Goal: Transaction & Acquisition: Obtain resource

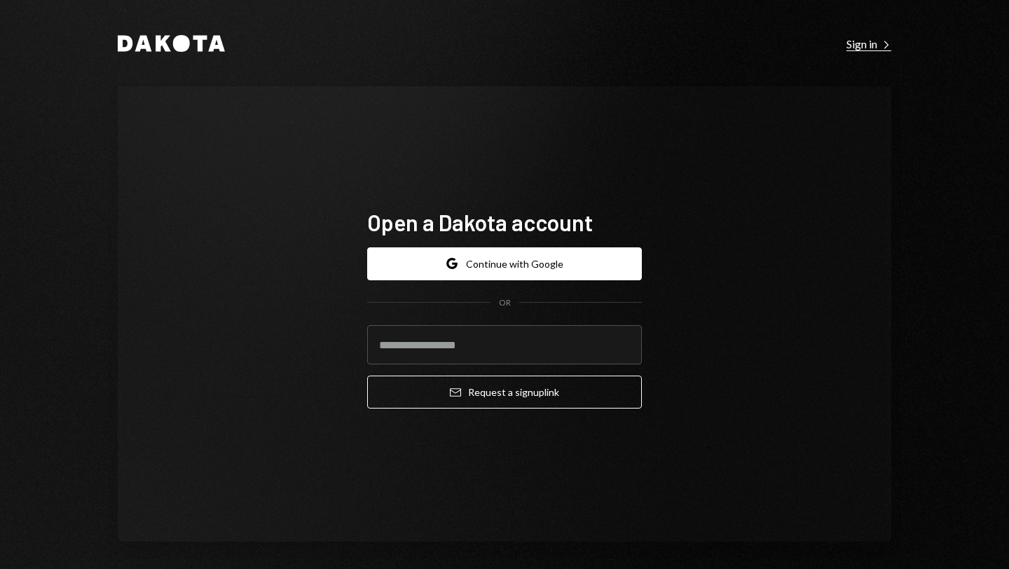
click at [862, 47] on div "Sign in Right Caret" at bounding box center [869, 44] width 45 height 14
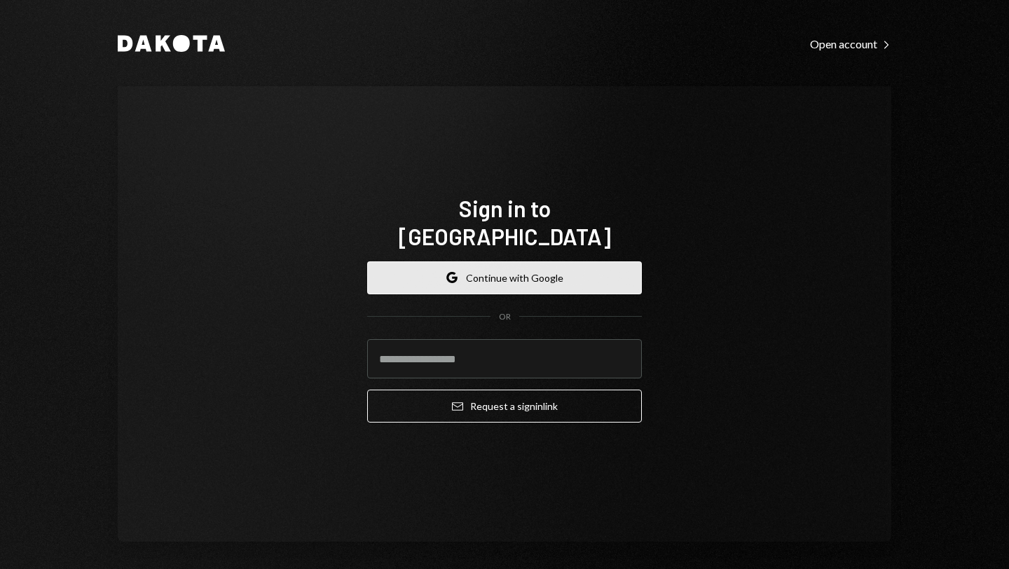
click at [504, 262] on button "Google Continue with Google" at bounding box center [504, 277] width 275 height 33
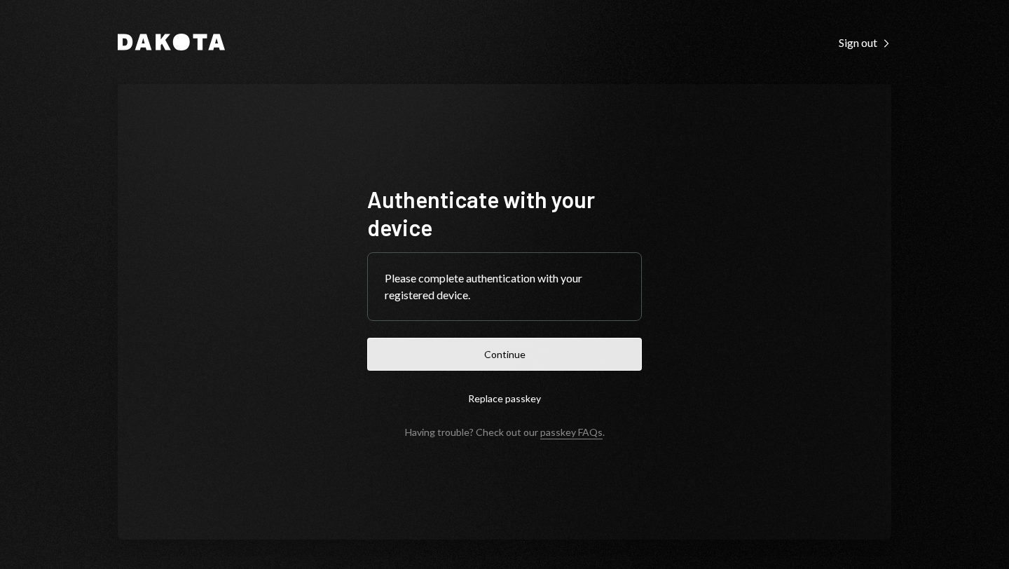
click at [511, 354] on button "Continue" at bounding box center [504, 354] width 275 height 33
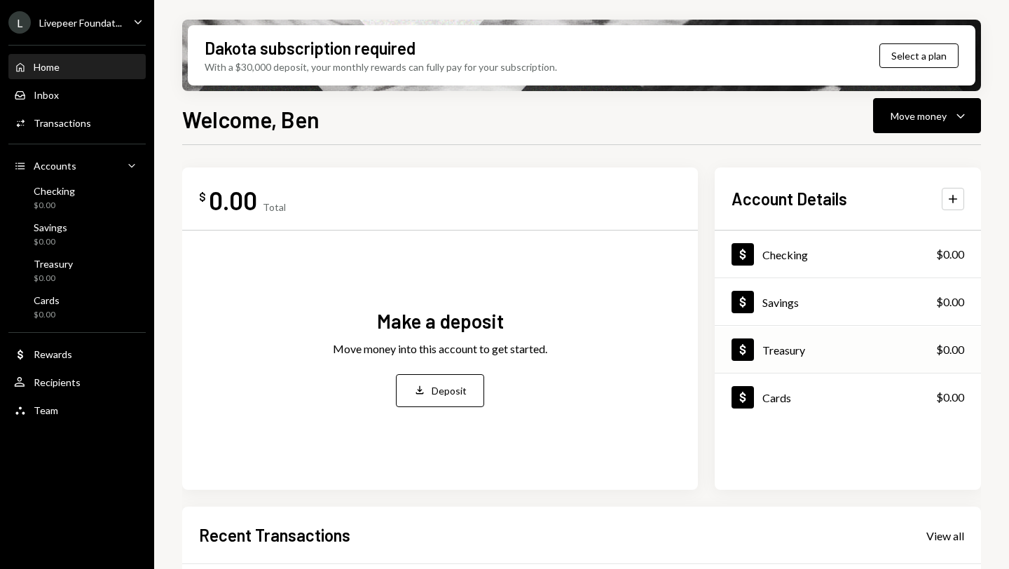
click at [791, 348] on div "Treasury" at bounding box center [784, 349] width 43 height 13
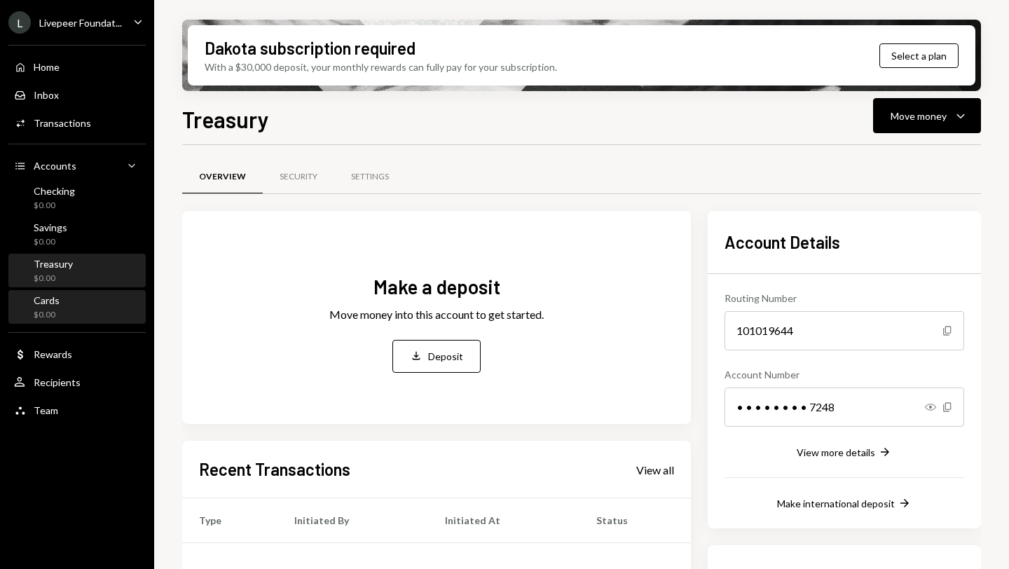
click at [55, 295] on div "Cards" at bounding box center [47, 300] width 26 height 12
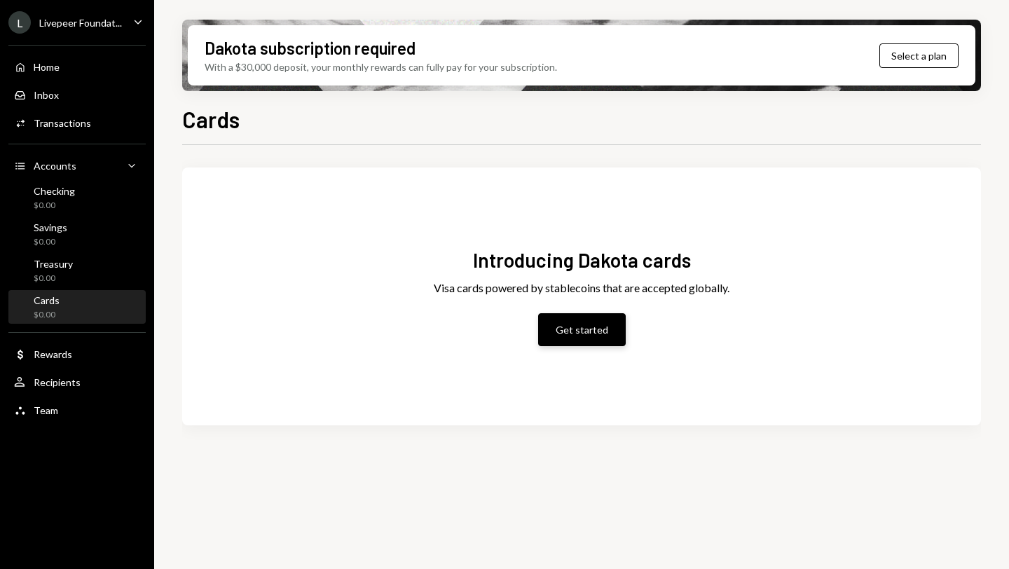
click at [589, 335] on button "Get started" at bounding box center [582, 329] width 88 height 33
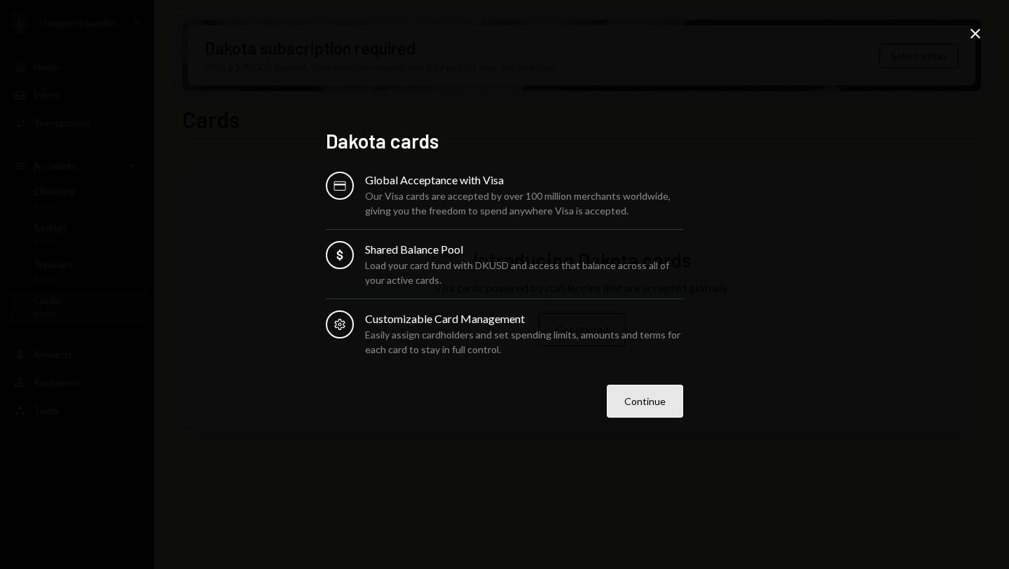
click at [650, 400] on button "Continue" at bounding box center [645, 401] width 76 height 33
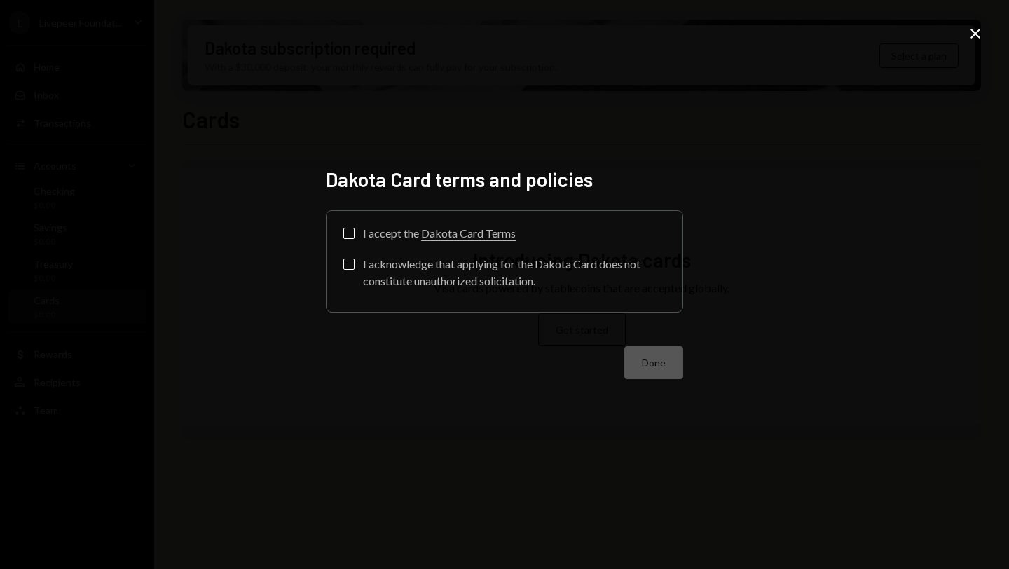
click at [471, 235] on link "Dakota Card Terms" at bounding box center [468, 233] width 95 height 15
click at [350, 231] on button "I accept the Dakota Card Terms" at bounding box center [348, 233] width 11 height 11
click at [348, 261] on button "I acknowledge that applying for the Dakota Card does not constitute unauthorize…" at bounding box center [348, 264] width 11 height 11
click at [661, 361] on button "Done" at bounding box center [653, 362] width 59 height 33
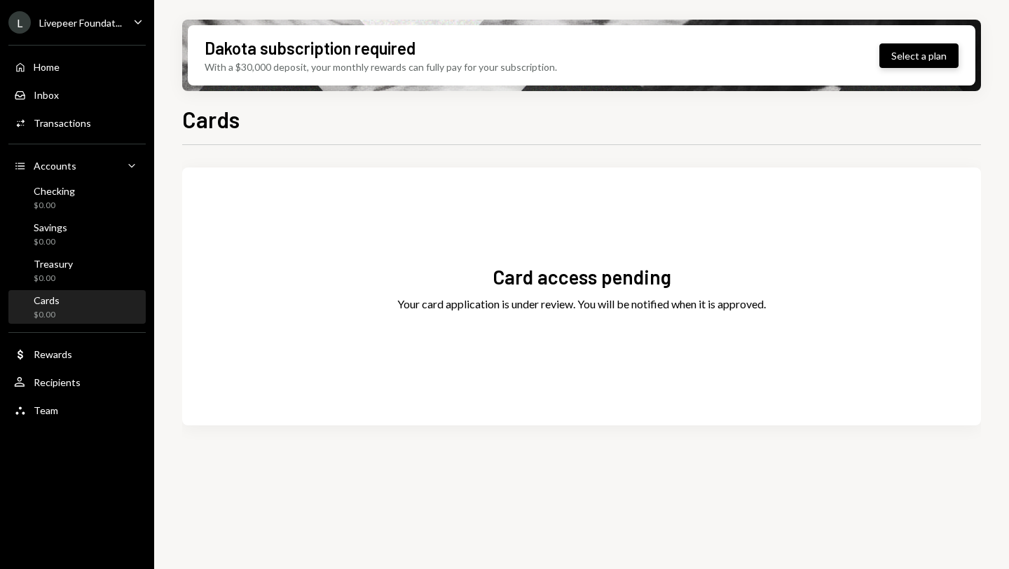
click at [924, 56] on button "Select a plan" at bounding box center [919, 55] width 79 height 25
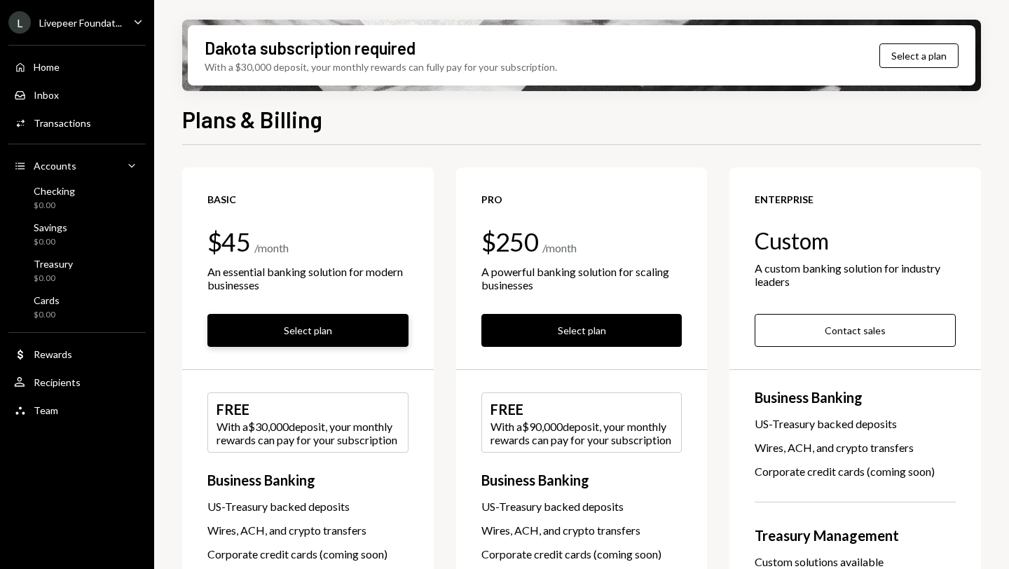
click at [314, 332] on button "Select plan" at bounding box center [307, 330] width 201 height 33
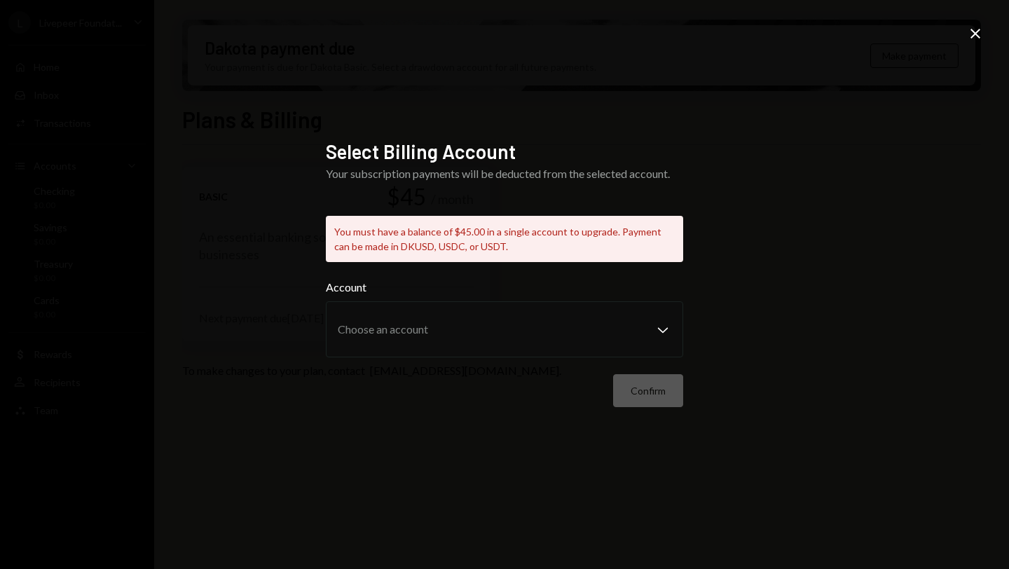
click at [976, 37] on icon "Close" at bounding box center [975, 33] width 17 height 17
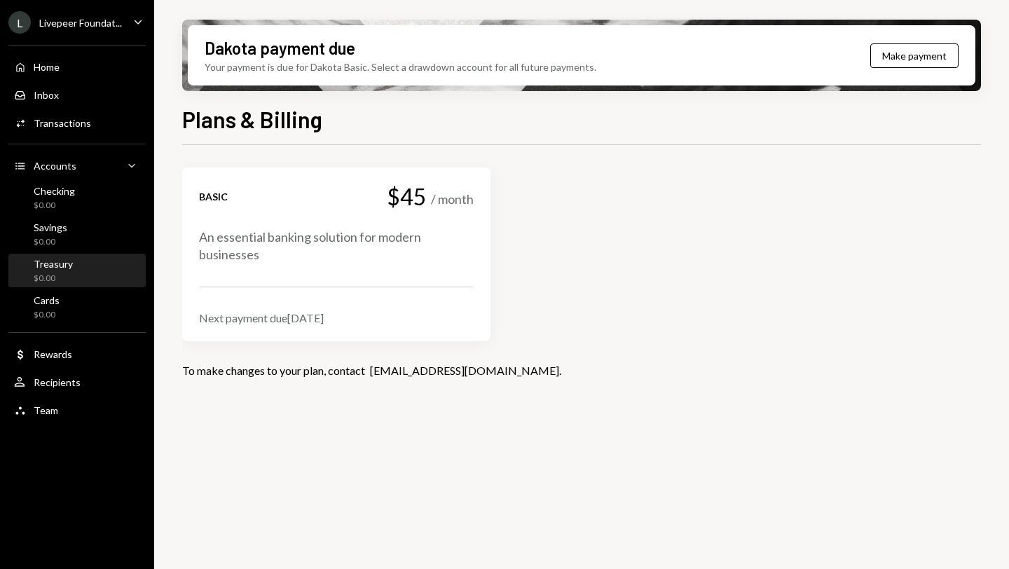
click at [57, 265] on div "Treasury" at bounding box center [53, 264] width 39 height 12
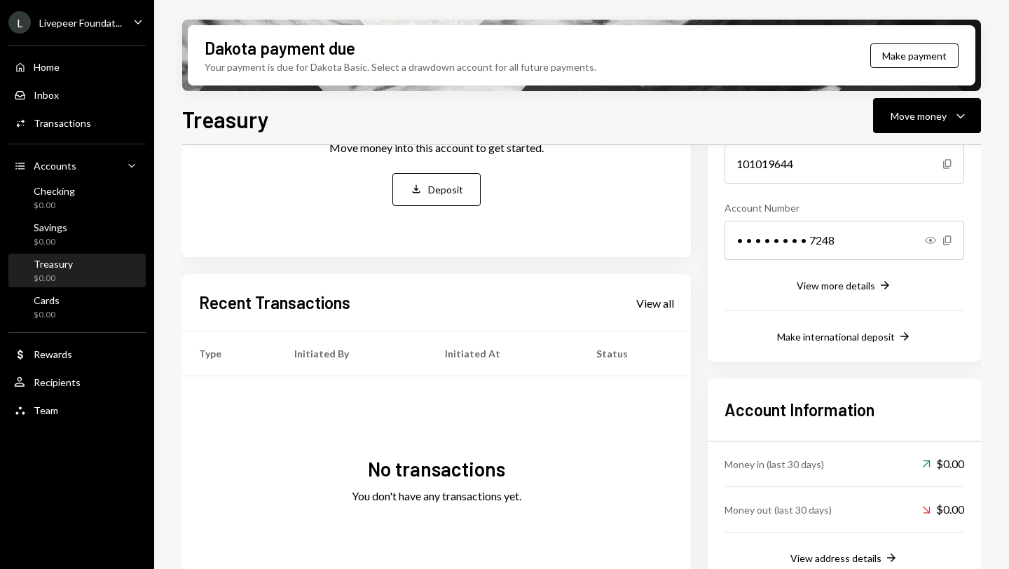
scroll to position [210, 0]
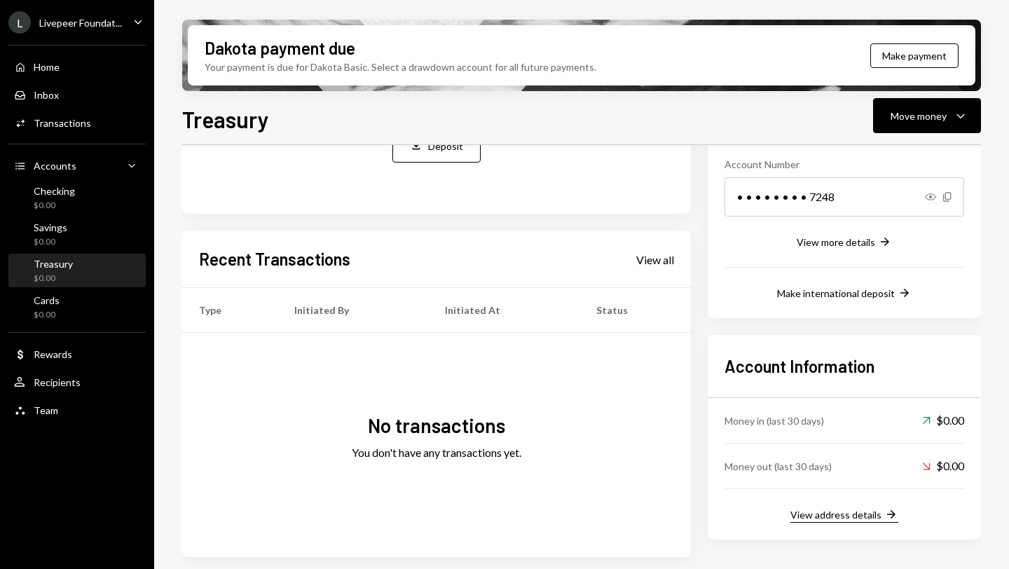
click at [849, 512] on div "View address details" at bounding box center [836, 515] width 91 height 12
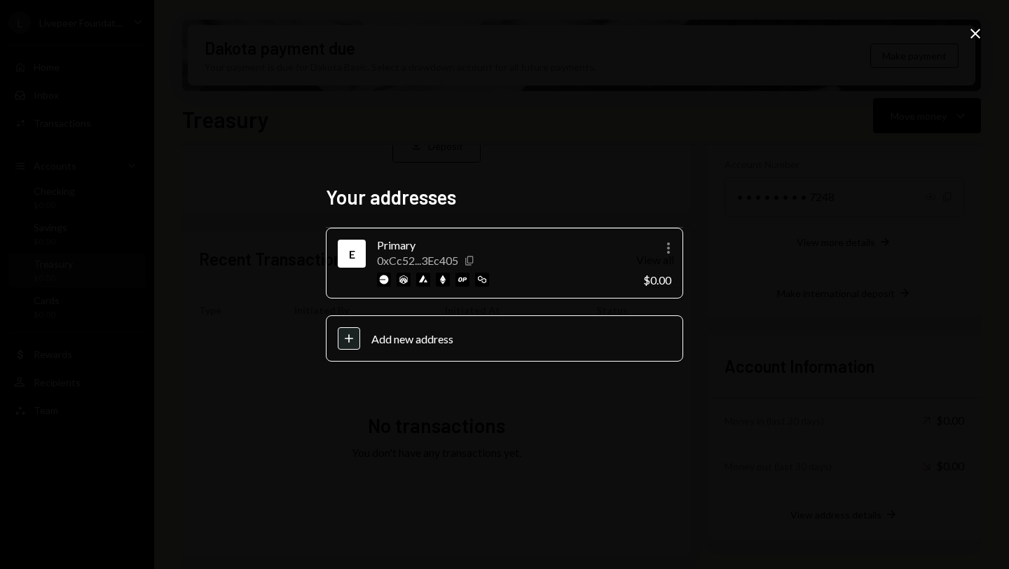
click at [472, 261] on icon "Copy" at bounding box center [469, 260] width 11 height 11
click at [470, 259] on icon "Copy" at bounding box center [469, 260] width 11 height 11
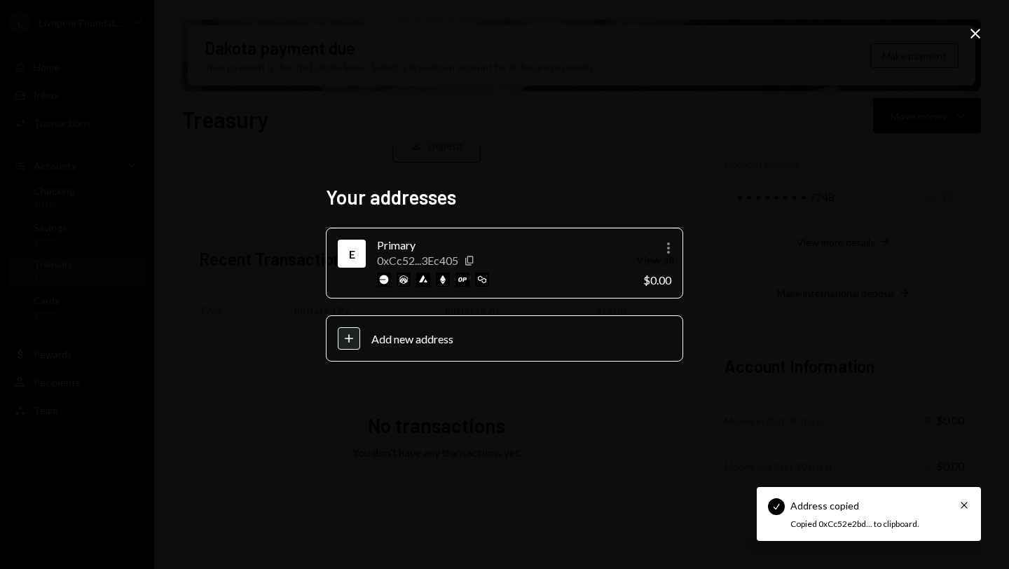
click at [976, 40] on icon "Close" at bounding box center [975, 33] width 17 height 17
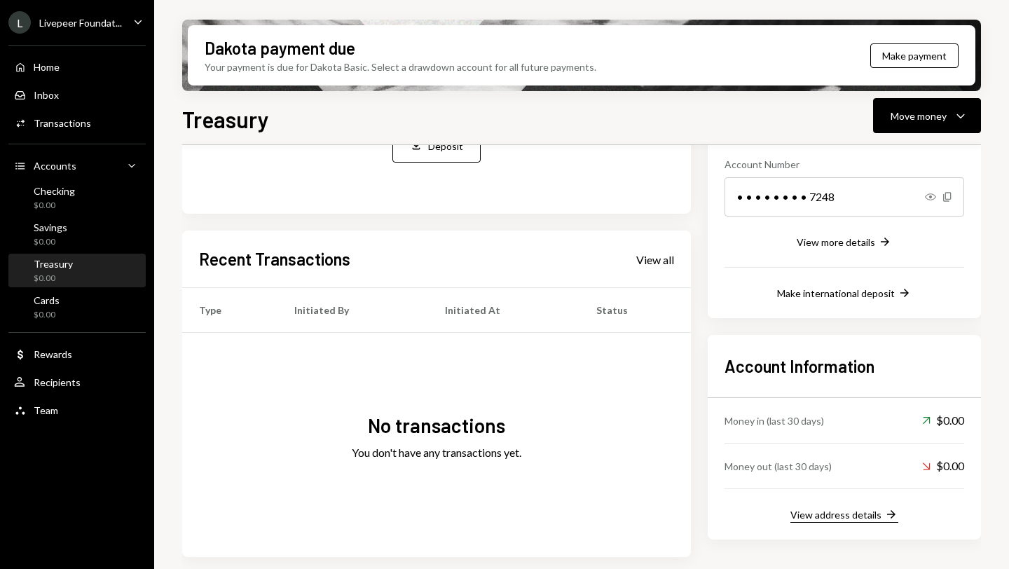
click at [831, 514] on div "View address details" at bounding box center [836, 515] width 91 height 12
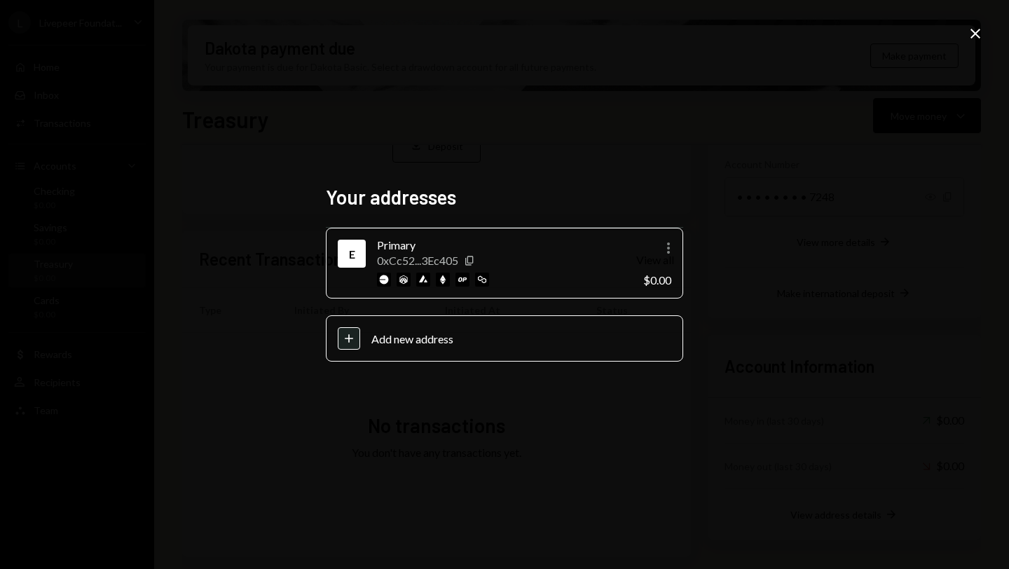
click at [975, 34] on icon at bounding box center [976, 34] width 10 height 10
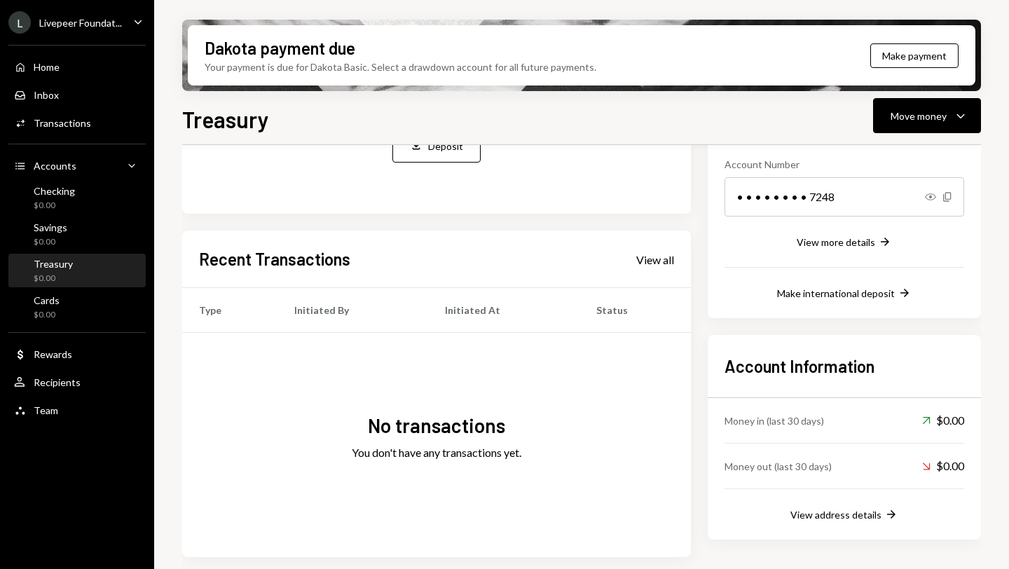
scroll to position [0, 0]
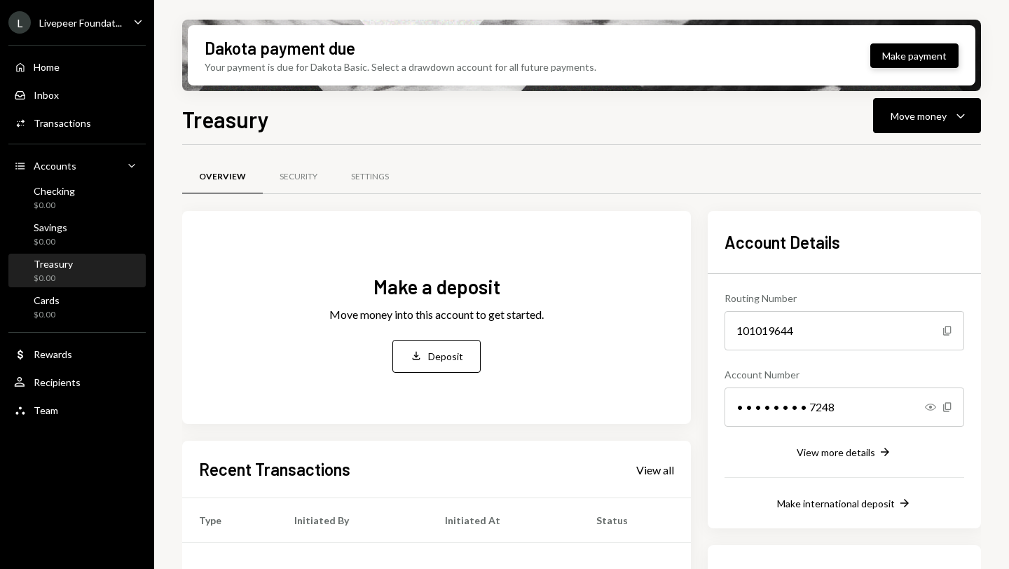
click at [903, 57] on button "Make payment" at bounding box center [914, 55] width 88 height 25
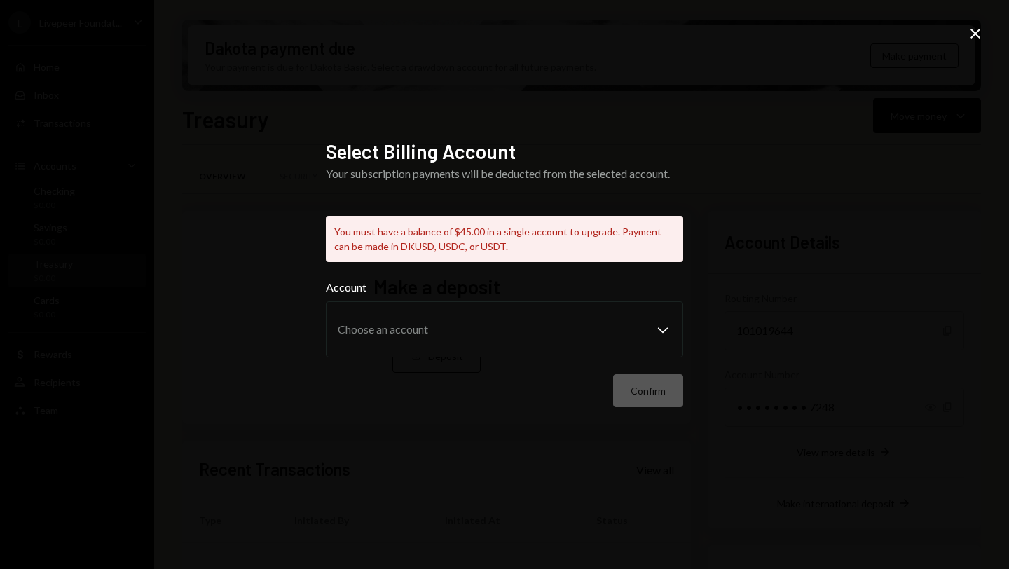
click at [974, 35] on icon at bounding box center [976, 34] width 10 height 10
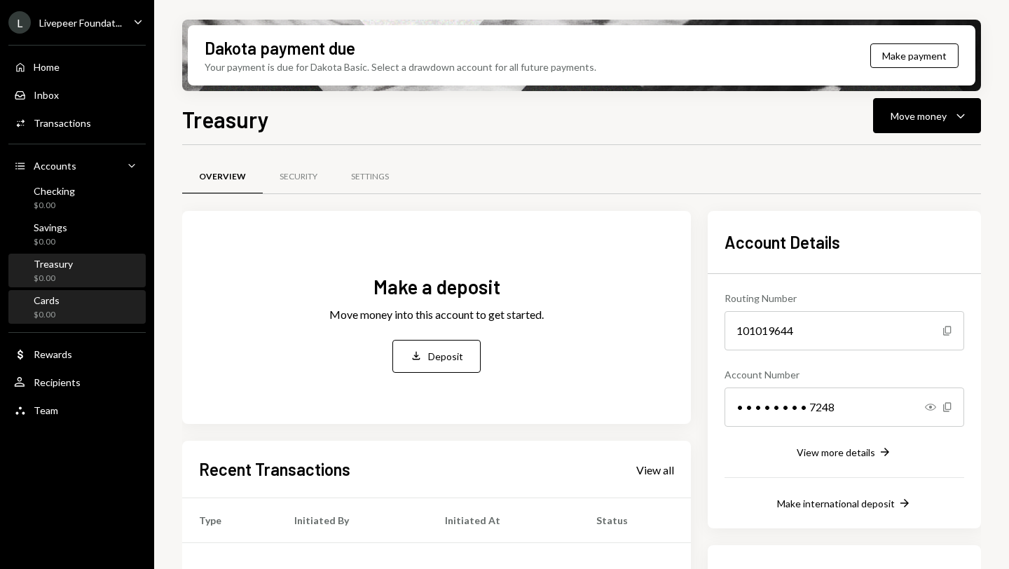
click at [76, 308] on div "Cards $0.00" at bounding box center [77, 307] width 126 height 27
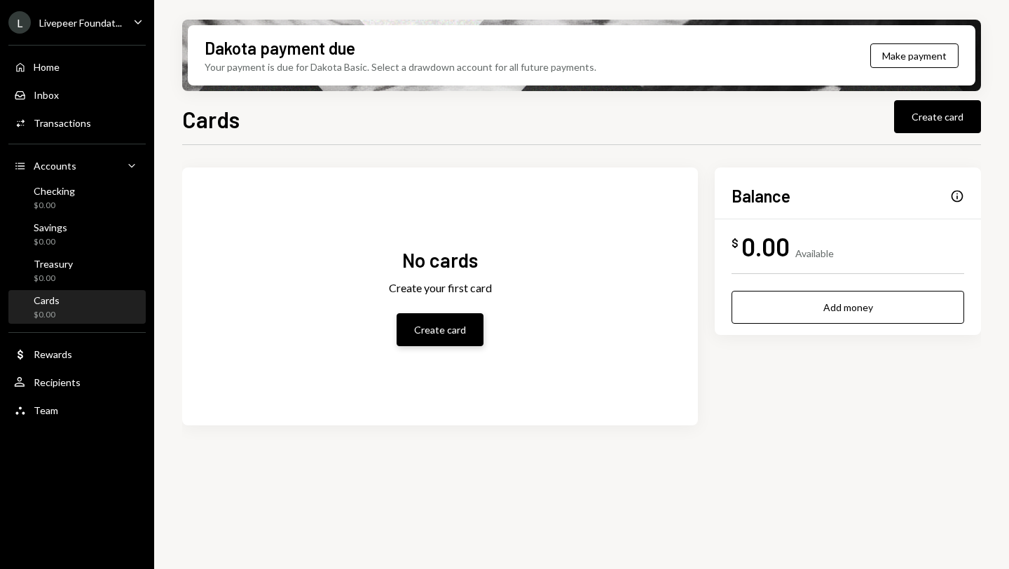
click at [430, 329] on button "Create card" at bounding box center [440, 329] width 87 height 33
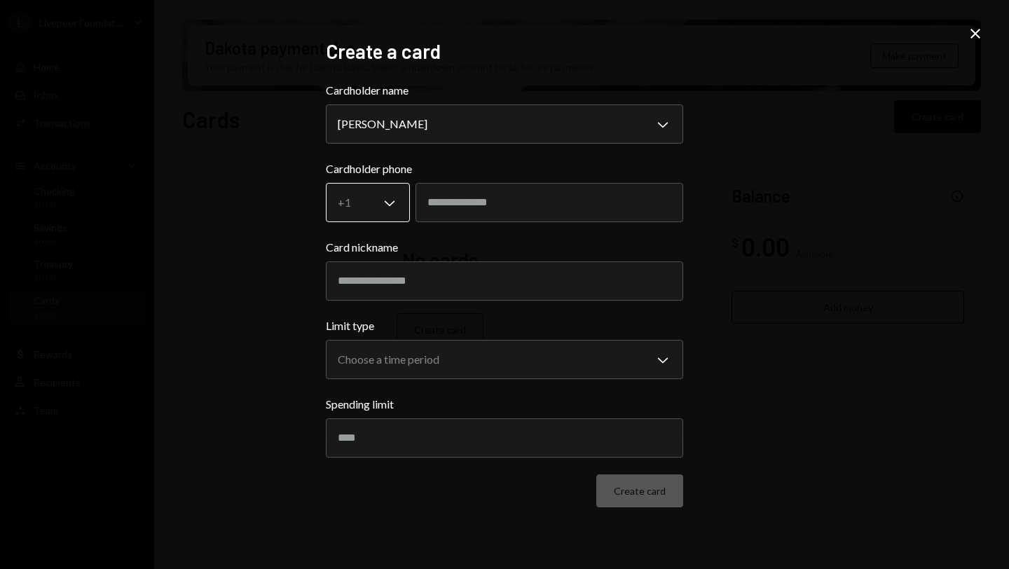
click at [393, 204] on body "L Livepeer Foundat... Caret Down Home Home Inbox Inbox Activities Transactions …" at bounding box center [504, 284] width 1009 height 569
click at [379, 168] on label "Cardholder phone" at bounding box center [504, 169] width 357 height 17
click at [393, 201] on body "L Livepeer Foundat... Caret Down Home Home Inbox Inbox Activities Transactions …" at bounding box center [504, 284] width 1009 height 569
click at [394, 162] on label "Cardholder phone" at bounding box center [504, 169] width 357 height 17
click at [392, 203] on body "L Livepeer Foundat... Caret Down Home Home Inbox Inbox Activities Transactions …" at bounding box center [504, 284] width 1009 height 569
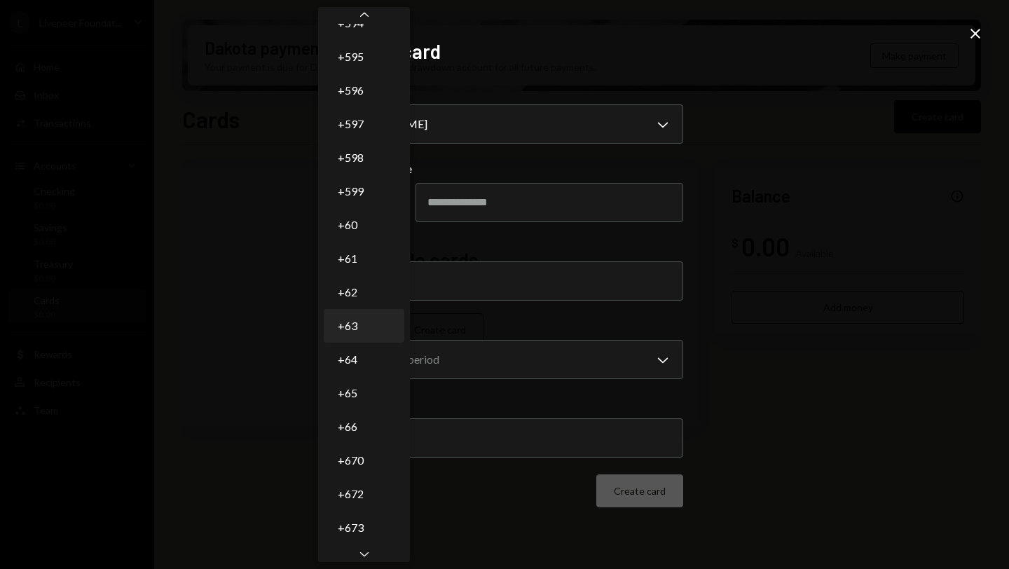
scroll to position [4430, 0]
select select "**"
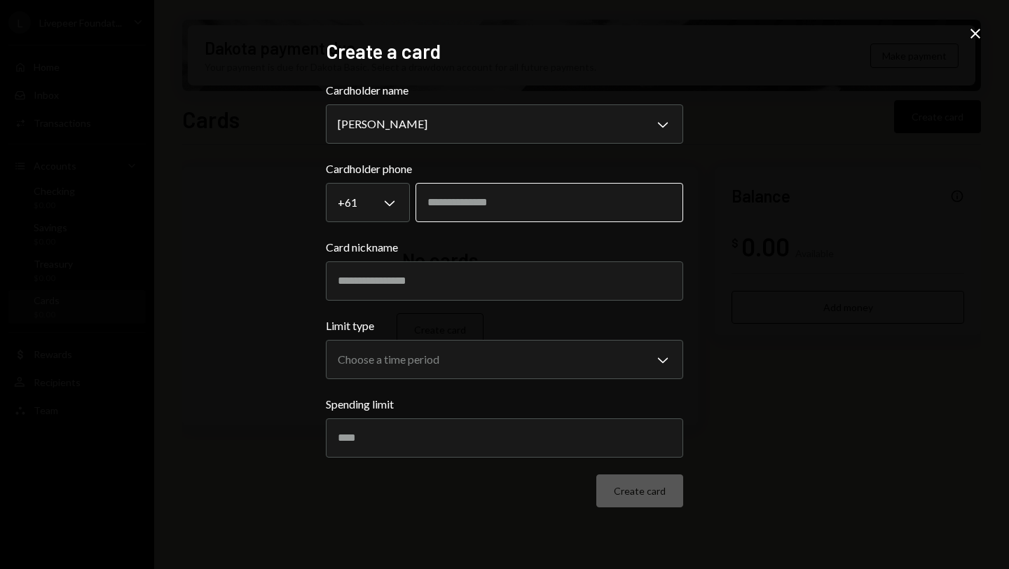
click at [482, 205] on input "tel" at bounding box center [550, 202] width 268 height 39
type input "*********"
click at [409, 288] on input "Card nickname" at bounding box center [504, 280] width 357 height 39
click at [529, 360] on body "L Livepeer Foundat... Caret Down Home Home Inbox Inbox Activities Transactions …" at bounding box center [504, 284] width 1009 height 569
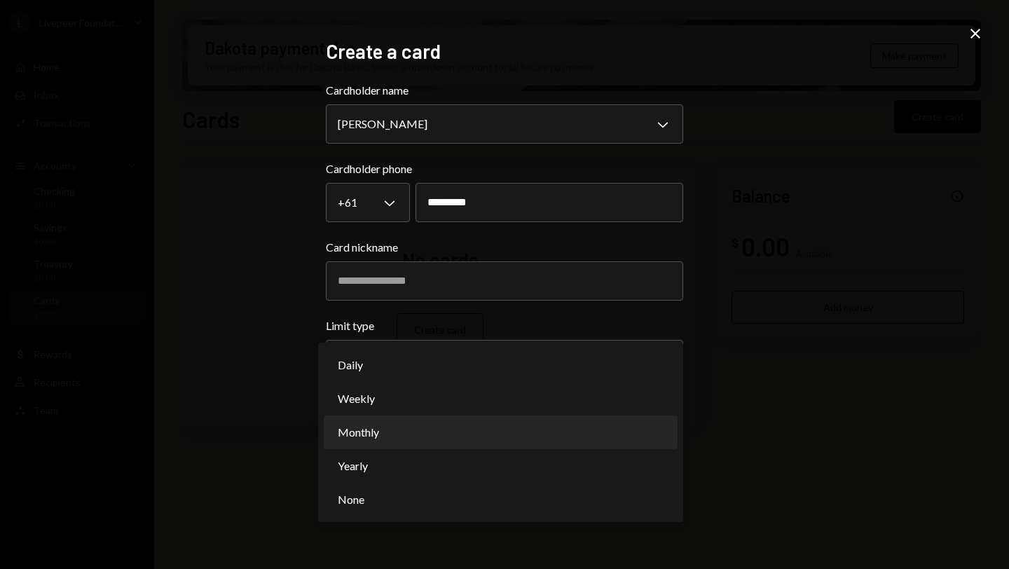
select select "**********"
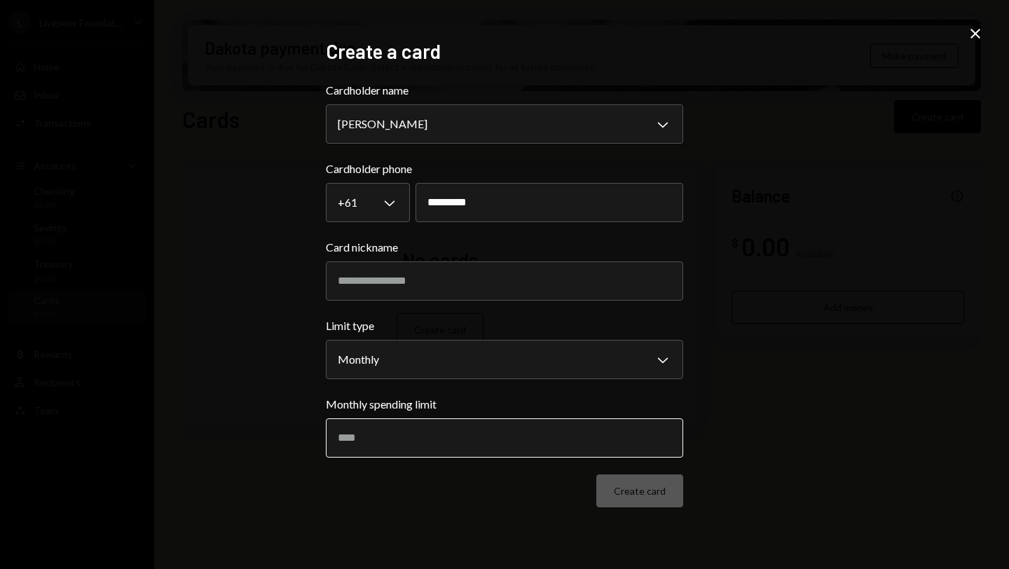
click at [415, 444] on input "Monthly spending limit" at bounding box center [504, 437] width 357 height 39
type input "*****"
click at [379, 279] on input "Card nickname" at bounding box center [504, 280] width 357 height 39
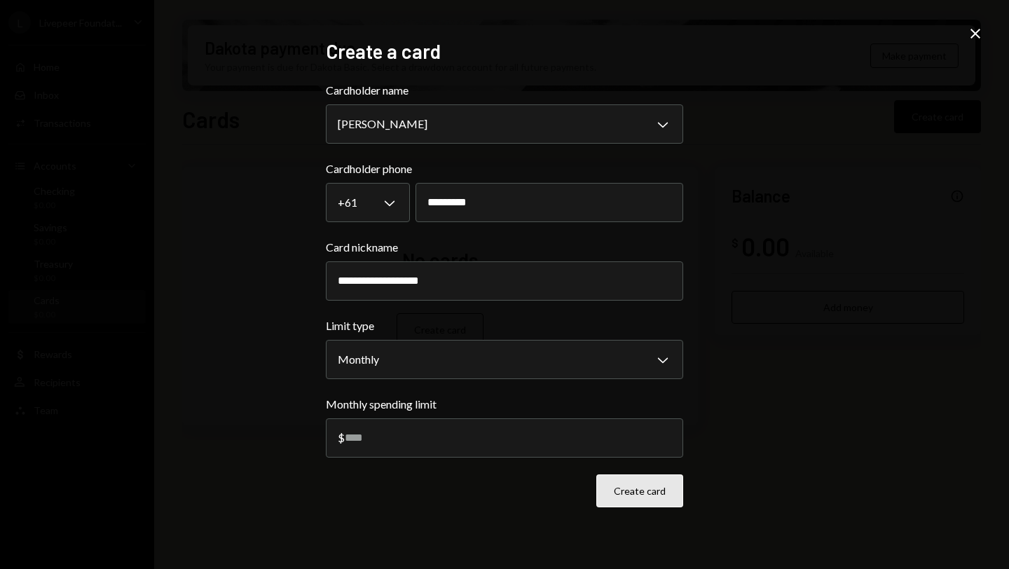
type input "**********"
click at [644, 489] on button "Create card" at bounding box center [639, 490] width 87 height 33
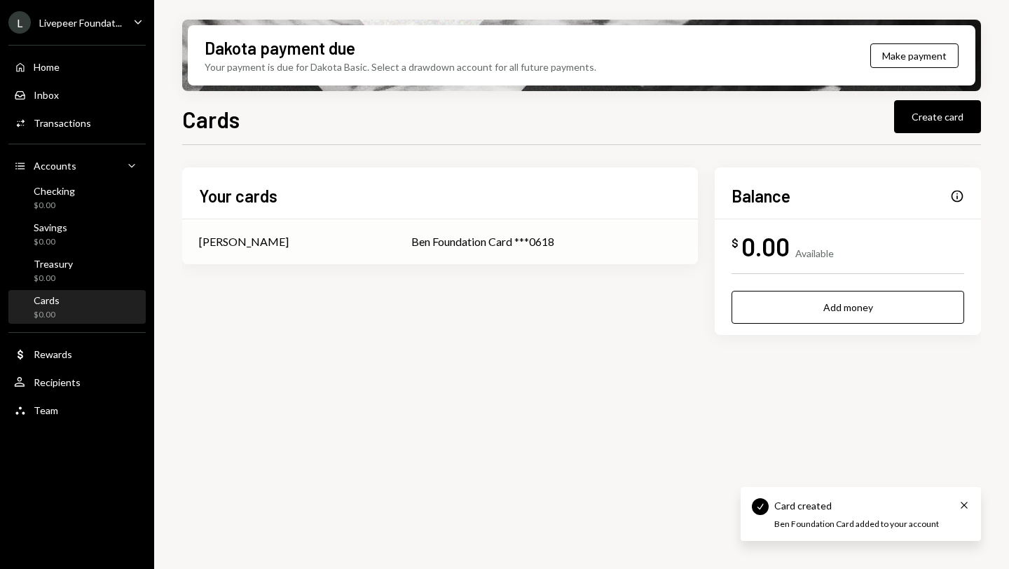
click at [431, 243] on div "Ben Foundation Card ***0618" at bounding box center [546, 241] width 270 height 17
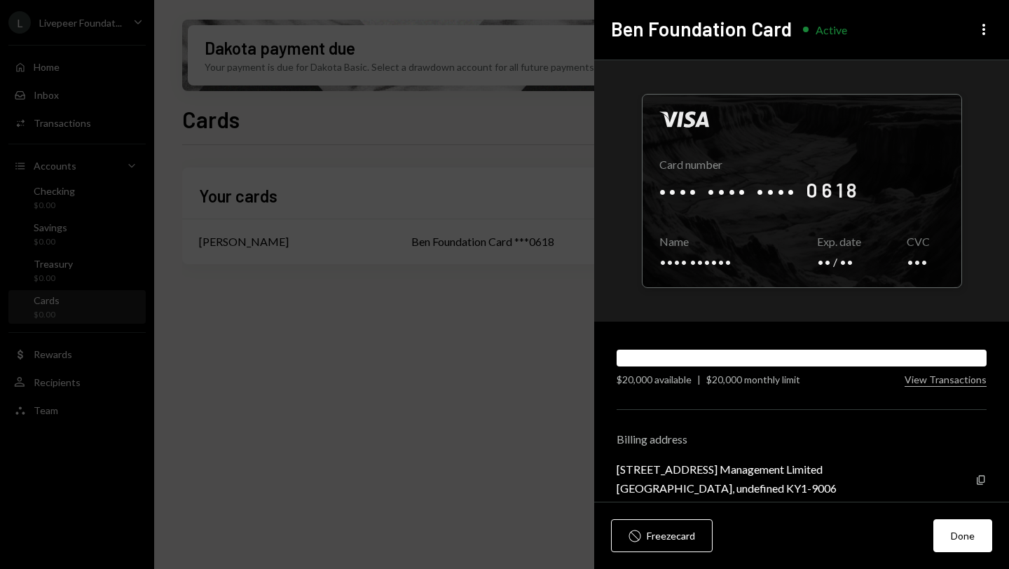
scroll to position [16, 0]
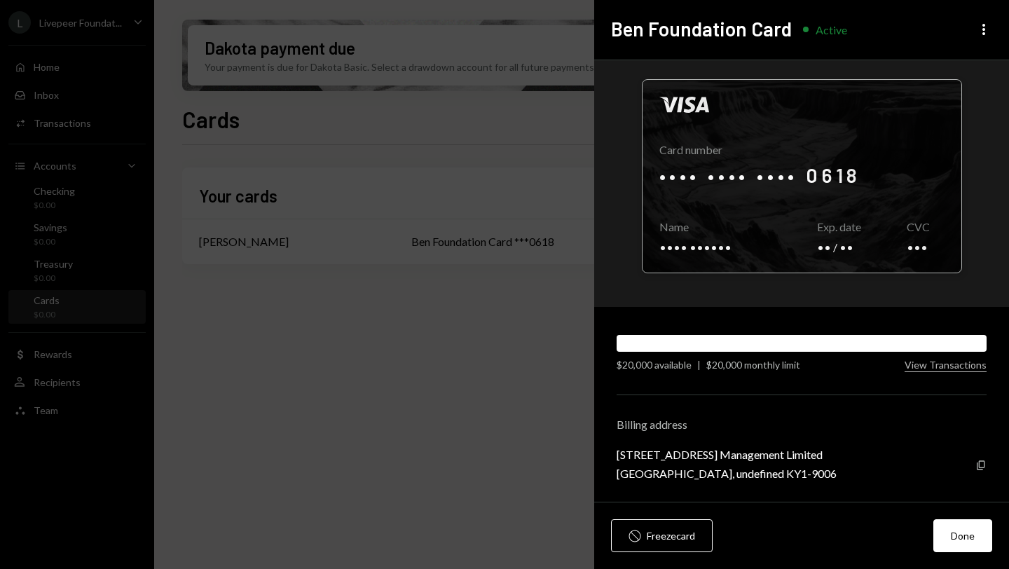
click at [828, 228] on div at bounding box center [802, 176] width 319 height 193
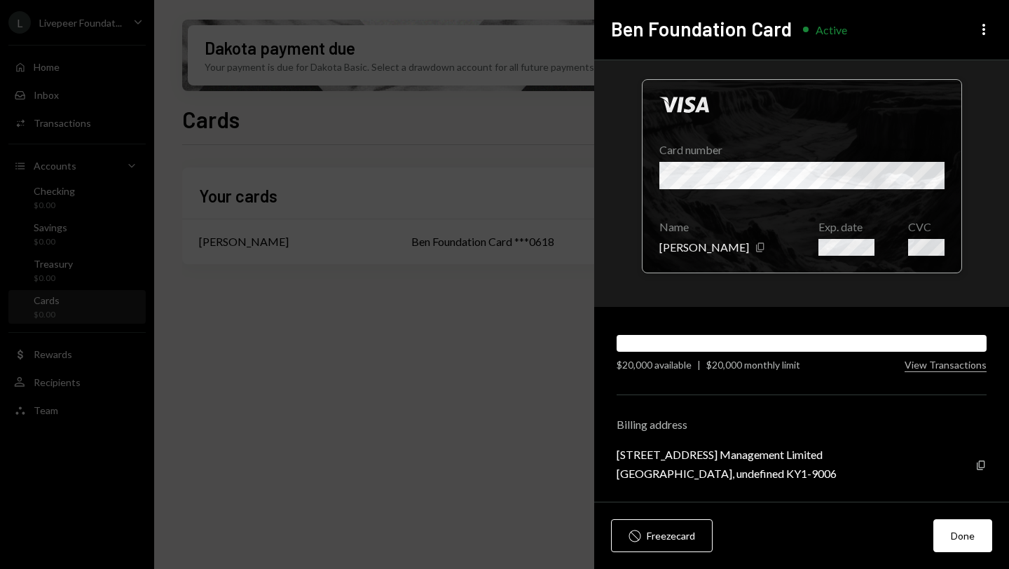
click at [813, 200] on div at bounding box center [802, 176] width 319 height 193
click at [962, 531] on button "Done" at bounding box center [963, 535] width 59 height 33
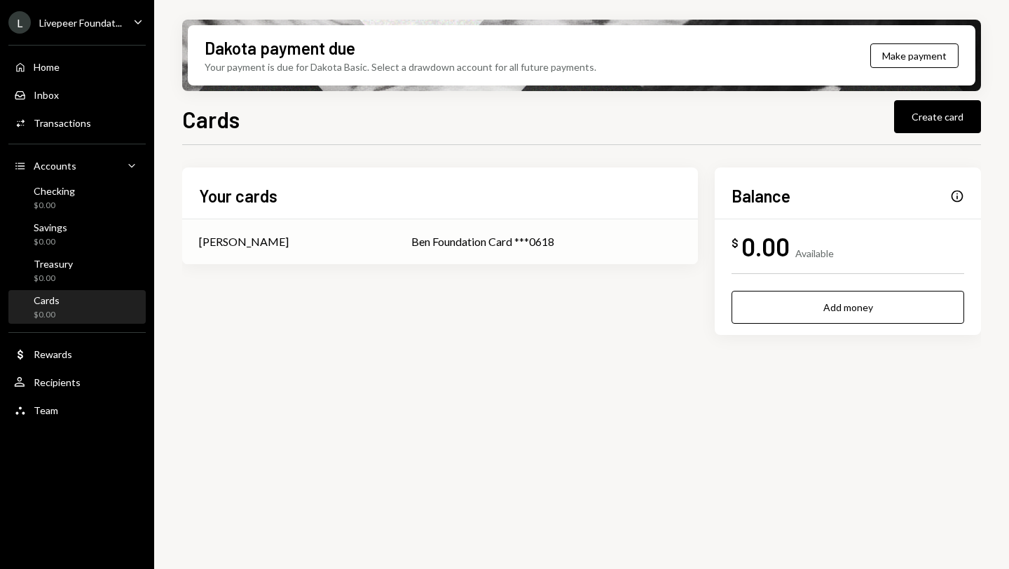
click at [421, 238] on div "Ben Foundation Card ***0618" at bounding box center [546, 241] width 270 height 17
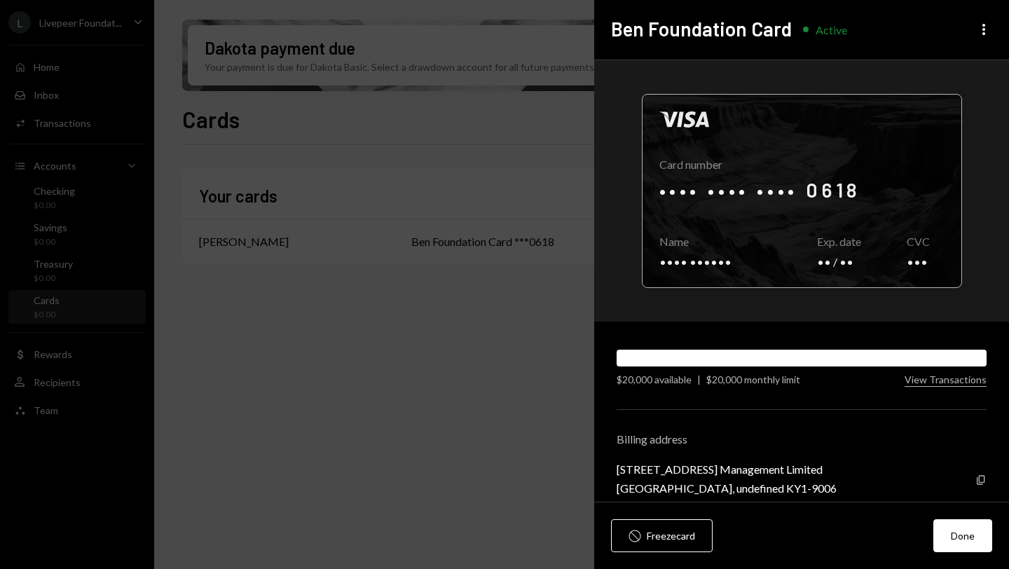
click at [840, 262] on div at bounding box center [802, 191] width 319 height 193
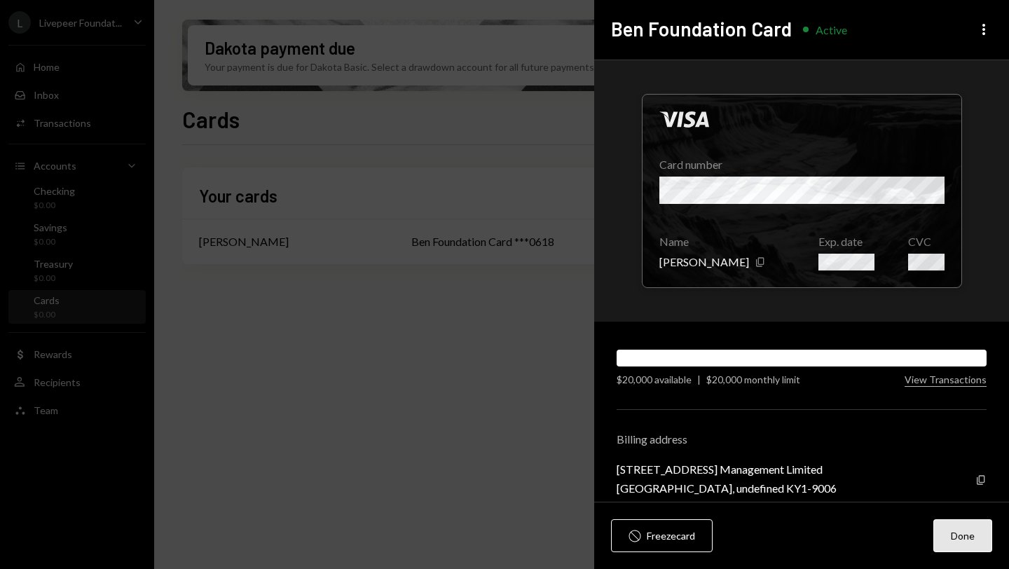
click at [964, 535] on button "Done" at bounding box center [963, 535] width 59 height 33
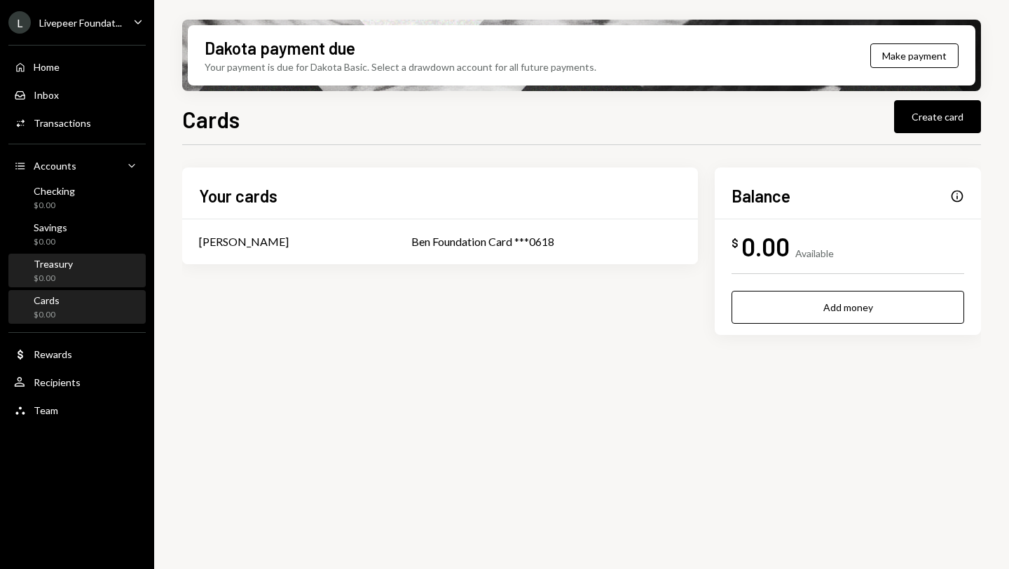
click at [84, 266] on div "Treasury $0.00" at bounding box center [77, 271] width 126 height 27
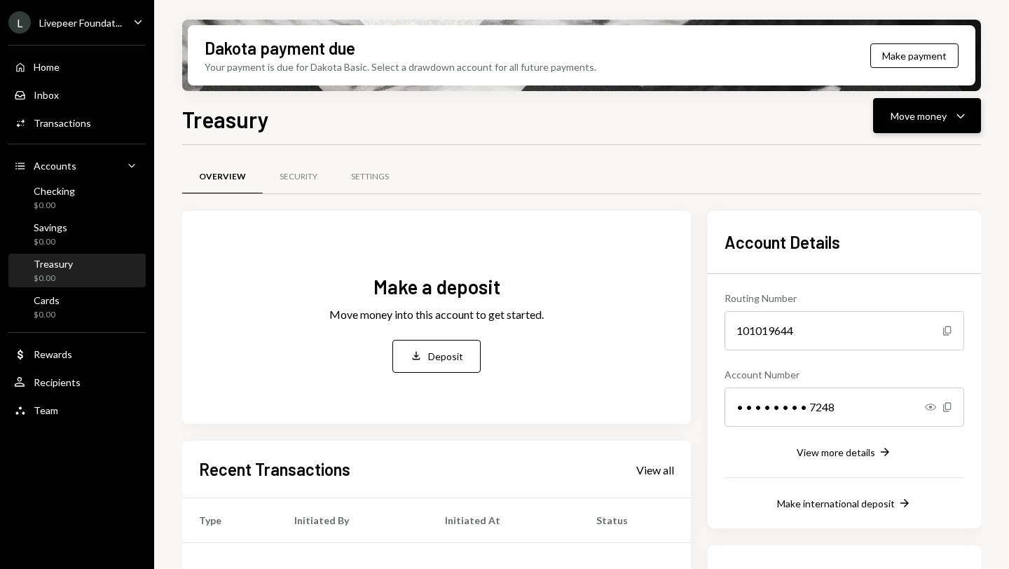
click at [901, 111] on div "Move money" at bounding box center [919, 116] width 56 height 15
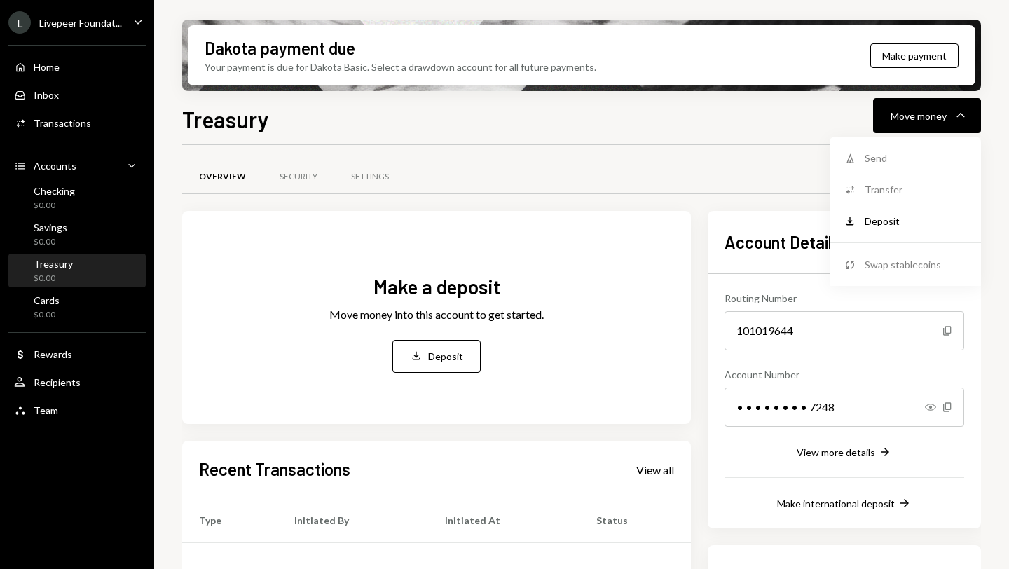
click at [876, 191] on div "Transfer" at bounding box center [916, 189] width 102 height 15
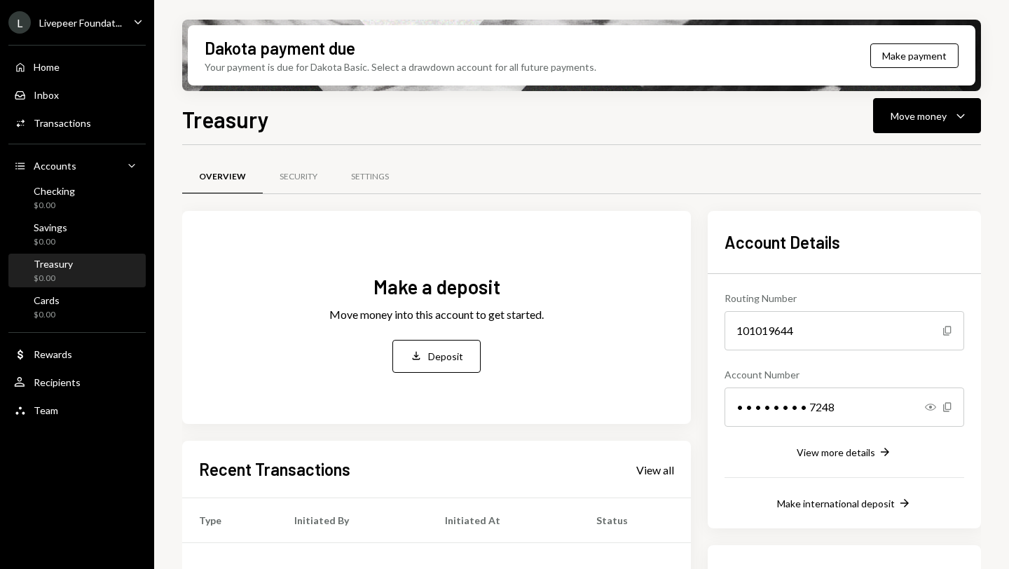
click at [578, 126] on div "Treasury Move money Caret Down" at bounding box center [581, 117] width 799 height 31
click at [64, 69] on div "Home Home" at bounding box center [77, 67] width 126 height 13
